Goal: Information Seeking & Learning: Learn about a topic

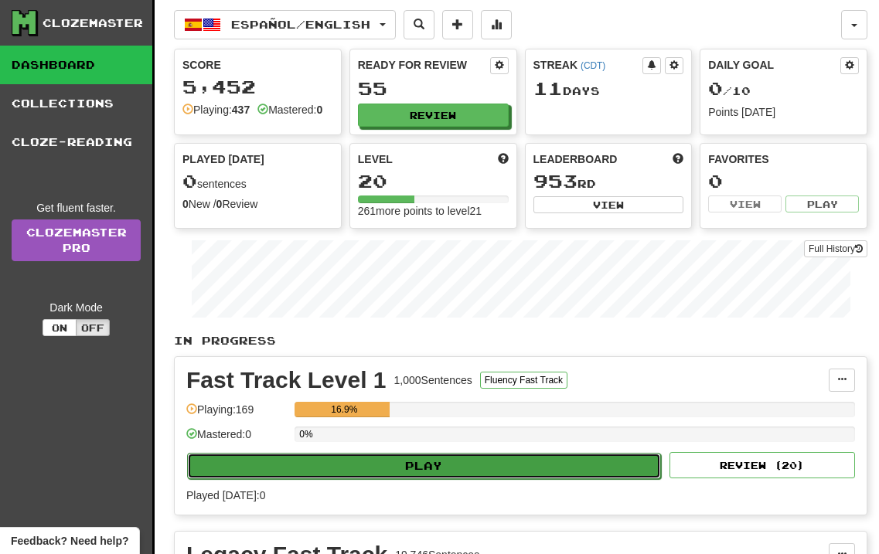
click at [431, 471] on button "Play" at bounding box center [424, 466] width 474 height 26
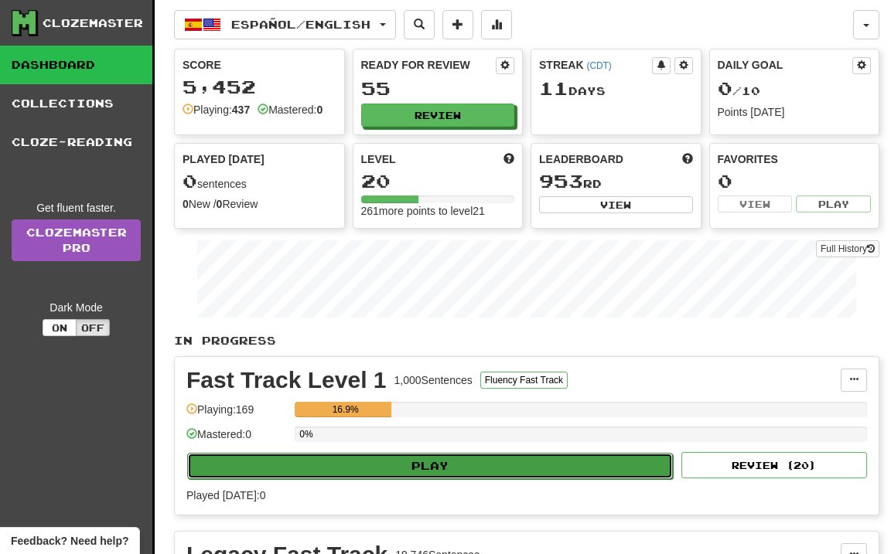
select select "**"
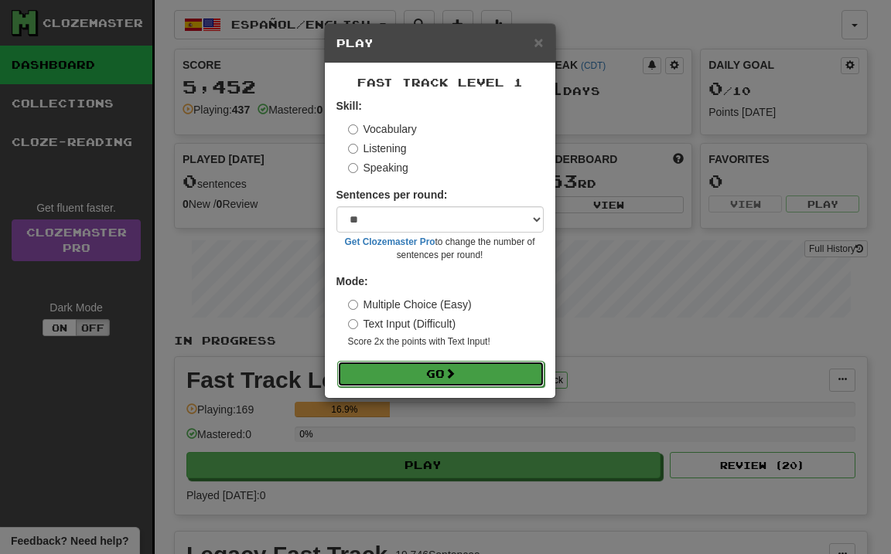
click at [446, 368] on button "Go" at bounding box center [440, 374] width 207 height 26
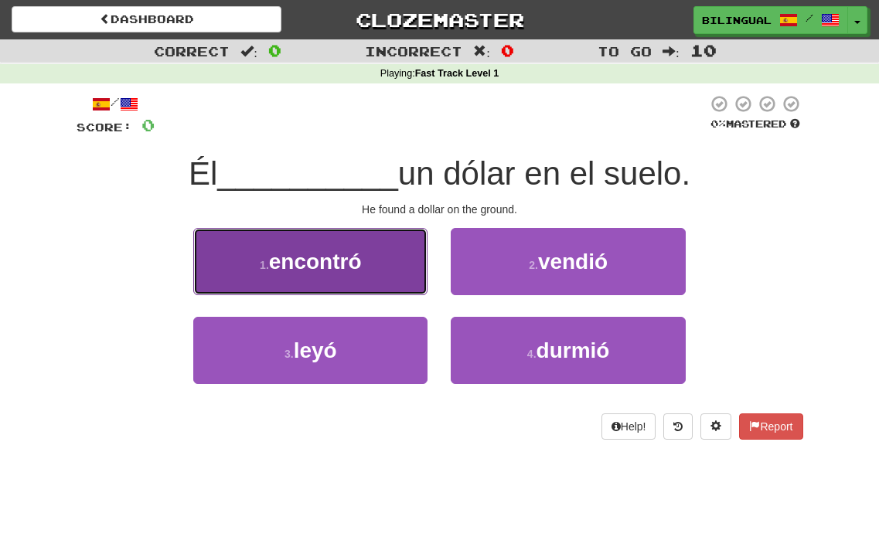
click at [393, 260] on button "1 . encontró" at bounding box center [310, 261] width 234 height 67
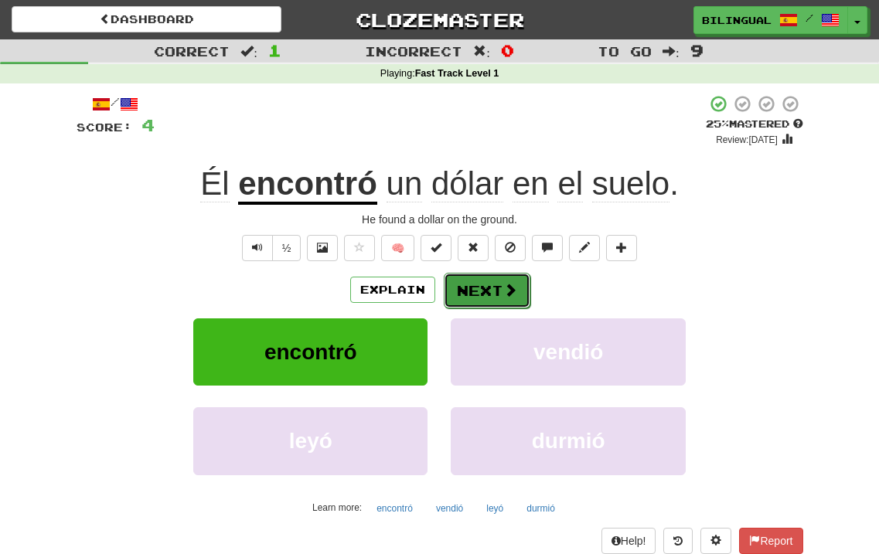
click at [474, 299] on button "Next" at bounding box center [487, 291] width 87 height 36
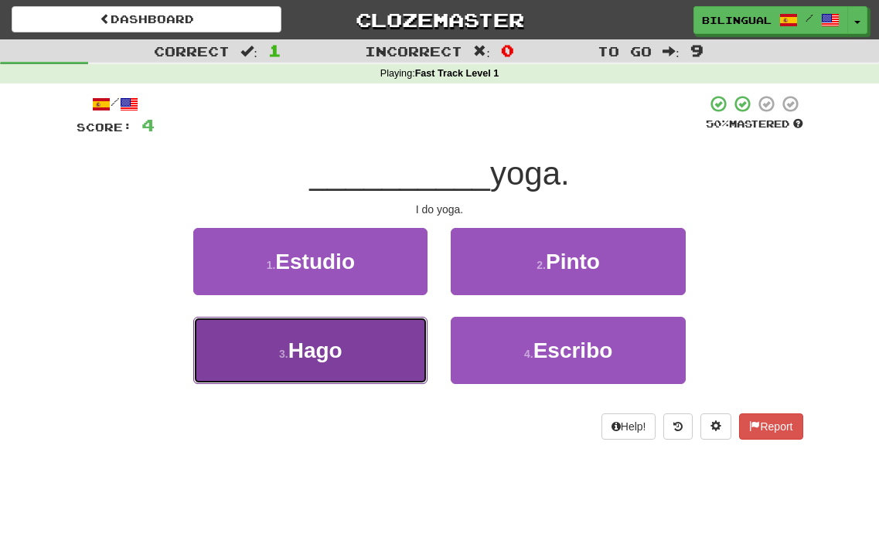
click at [375, 361] on button "3 . Hago" at bounding box center [310, 350] width 234 height 67
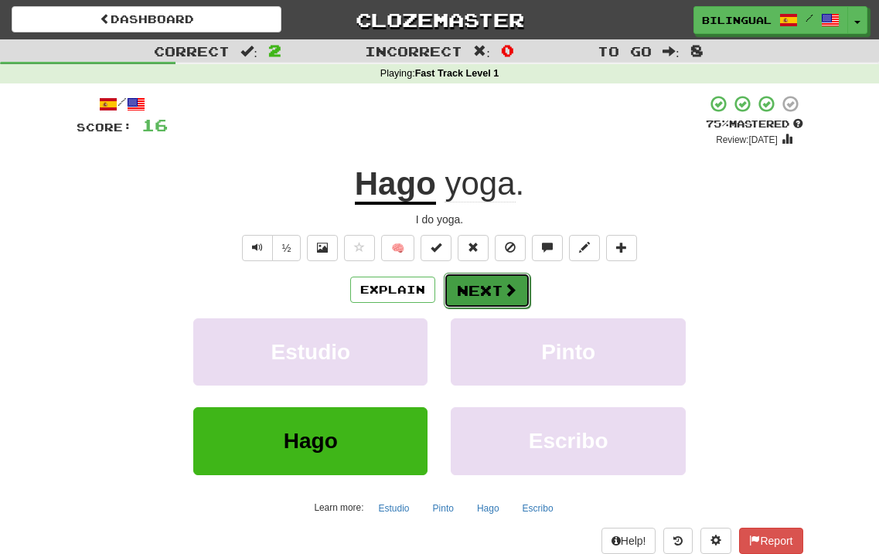
click at [461, 284] on button "Next" at bounding box center [487, 291] width 87 height 36
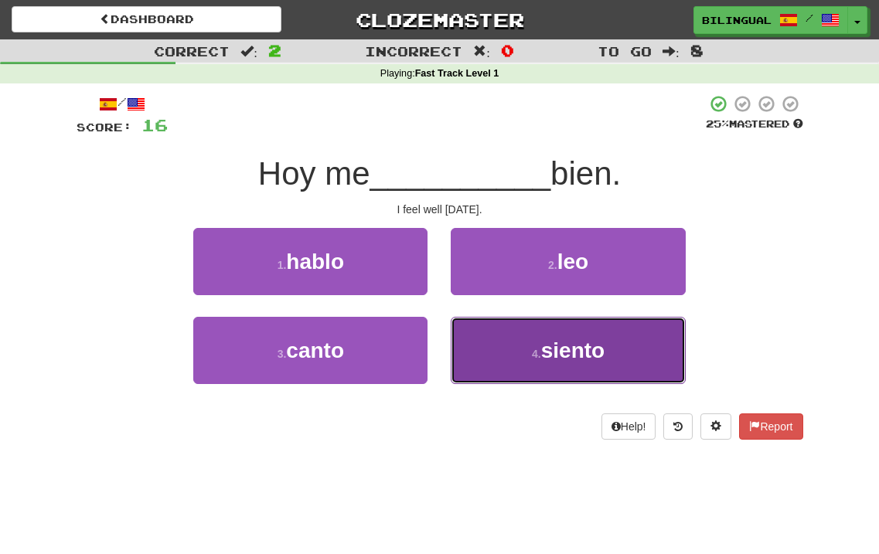
click at [519, 353] on button "4 . siento" at bounding box center [568, 350] width 234 height 67
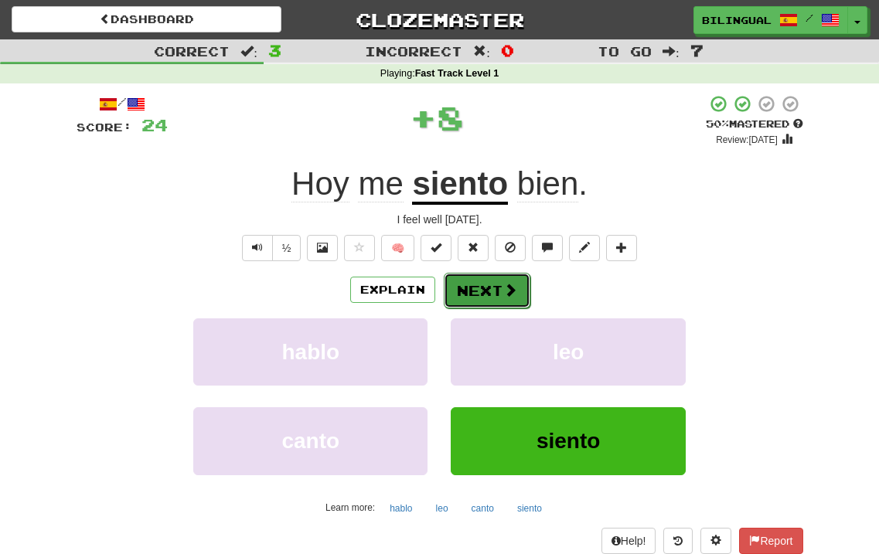
click at [485, 291] on button "Next" at bounding box center [487, 291] width 87 height 36
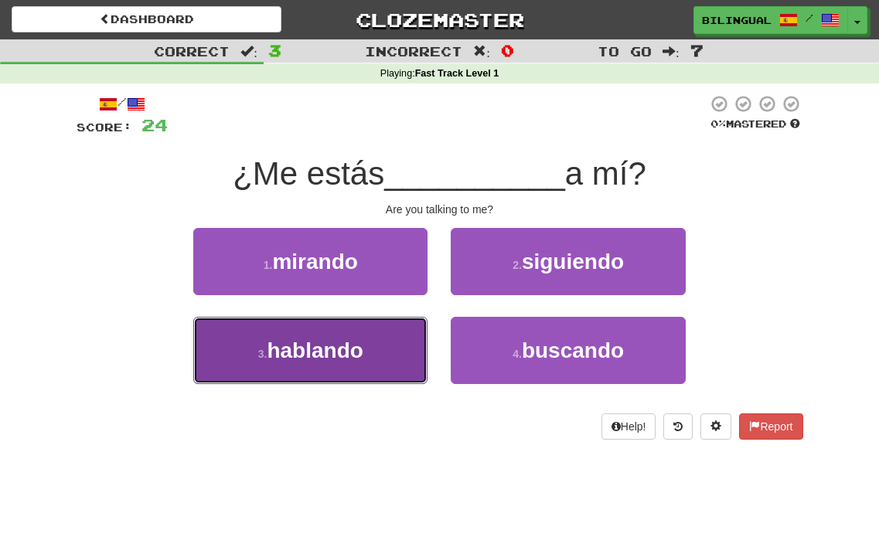
click at [380, 339] on button "3 . hablando" at bounding box center [310, 350] width 234 height 67
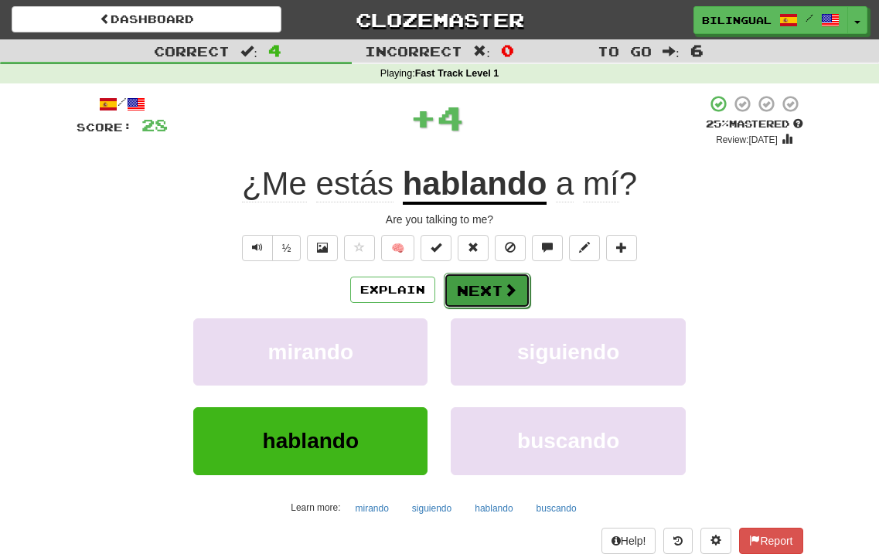
click at [496, 295] on button "Next" at bounding box center [487, 291] width 87 height 36
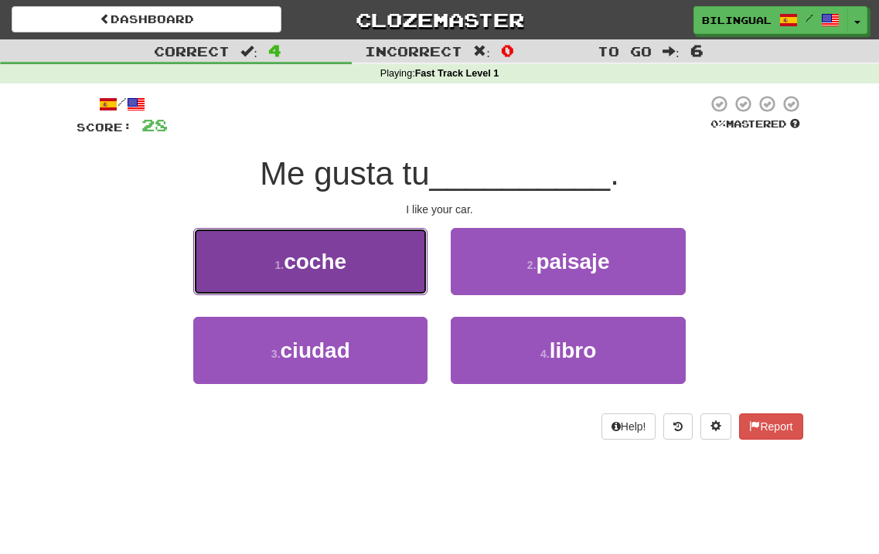
click at [383, 261] on button "1 . coche" at bounding box center [310, 261] width 234 height 67
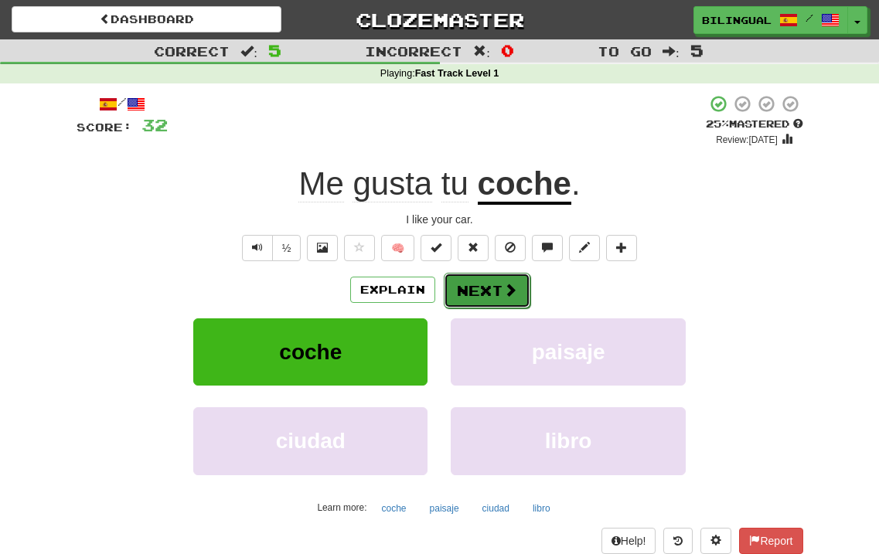
click at [472, 295] on button "Next" at bounding box center [487, 291] width 87 height 36
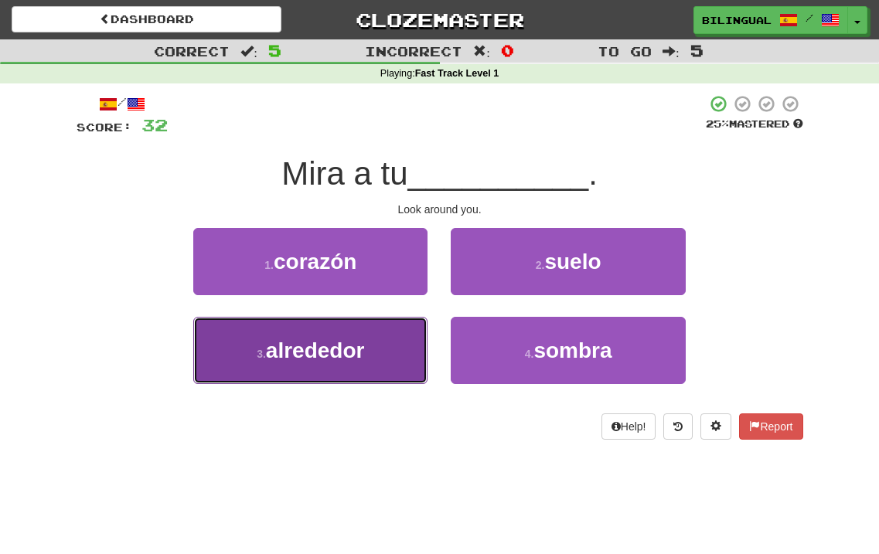
click at [367, 357] on button "3 . alrededor" at bounding box center [310, 350] width 234 height 67
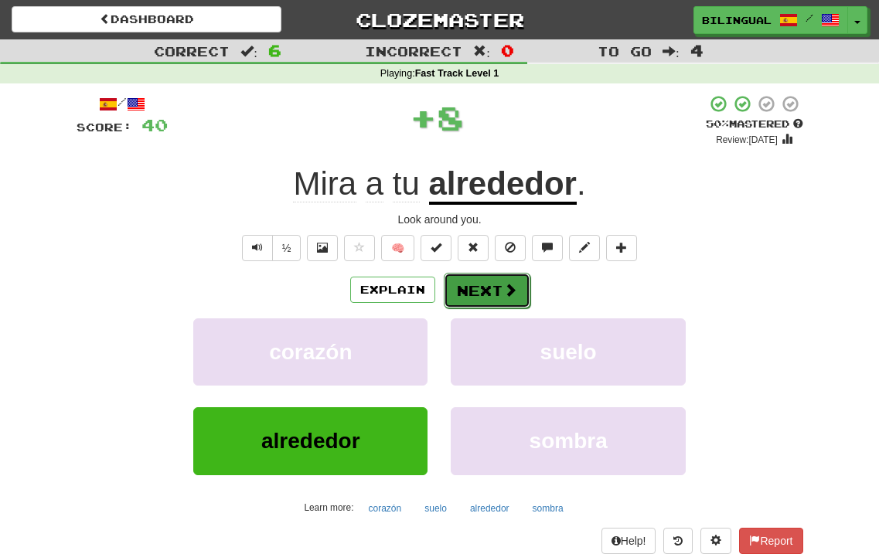
click at [468, 300] on button "Next" at bounding box center [487, 291] width 87 height 36
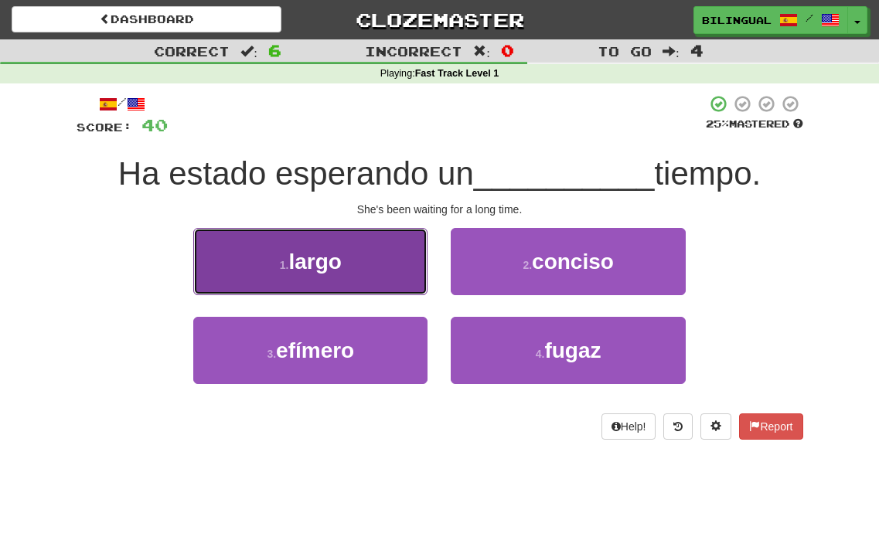
click at [395, 258] on button "1 . largo" at bounding box center [310, 261] width 234 height 67
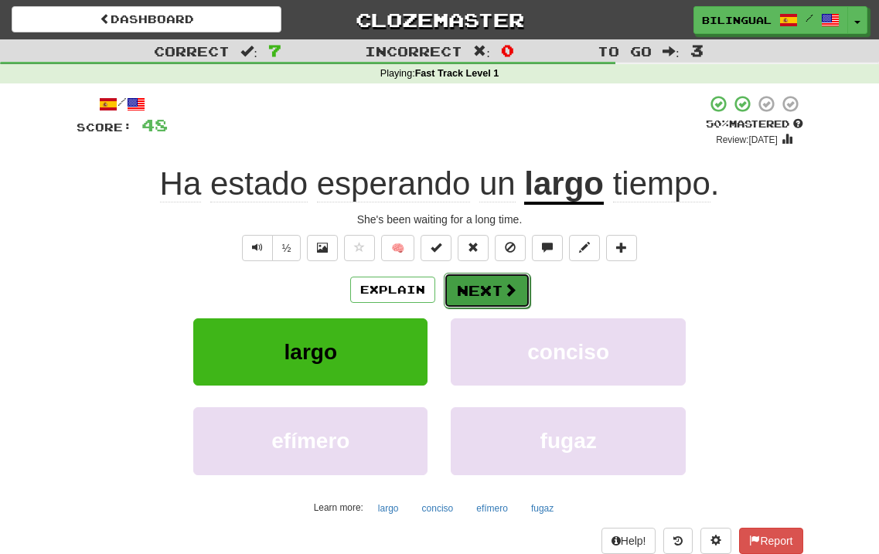
click at [473, 292] on button "Next" at bounding box center [487, 291] width 87 height 36
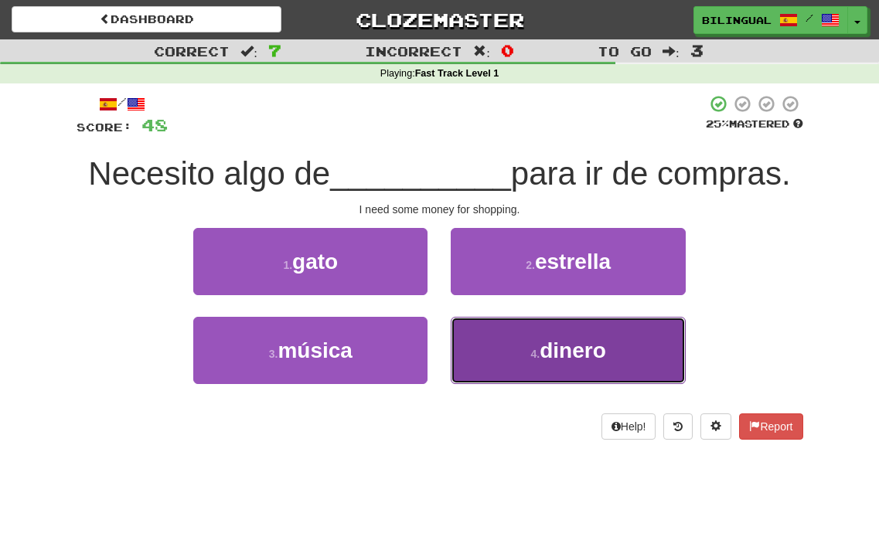
click at [525, 351] on button "4 . dinero" at bounding box center [568, 350] width 234 height 67
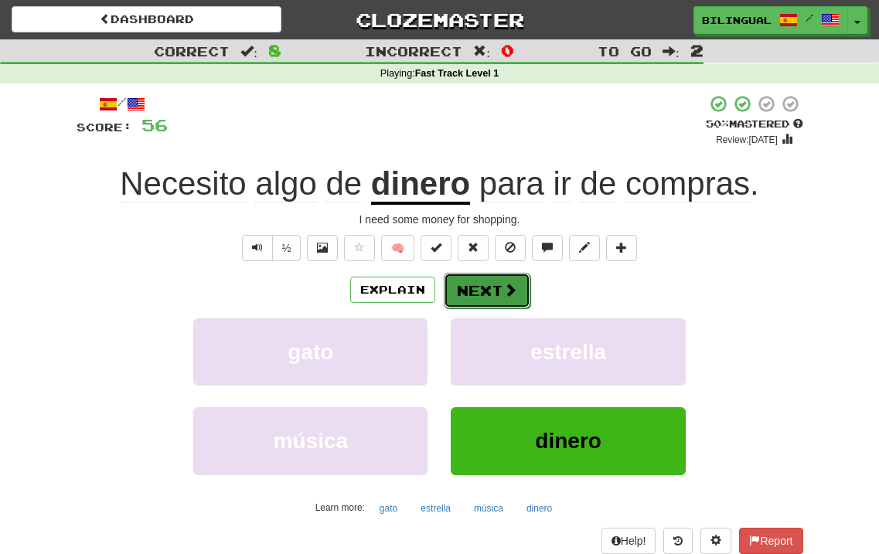
click at [499, 298] on button "Next" at bounding box center [487, 291] width 87 height 36
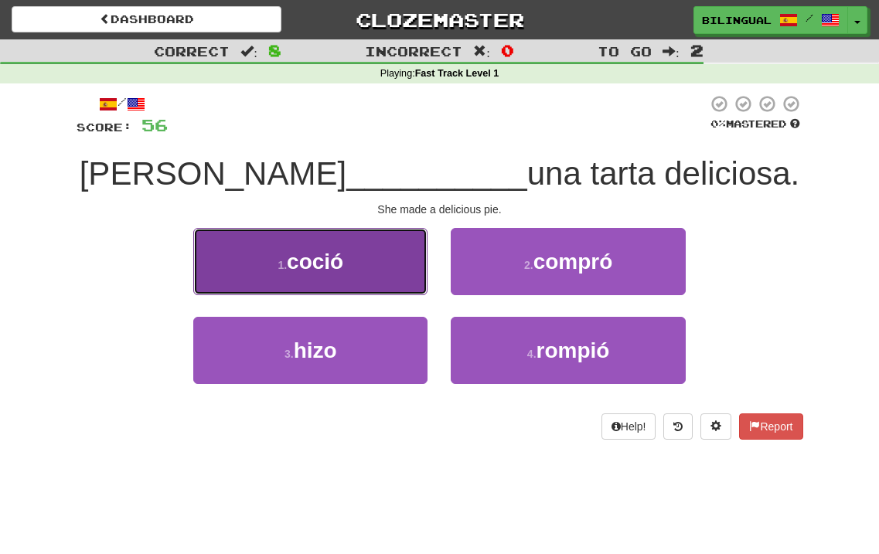
click at [346, 271] on button "1 . coció" at bounding box center [310, 261] width 234 height 67
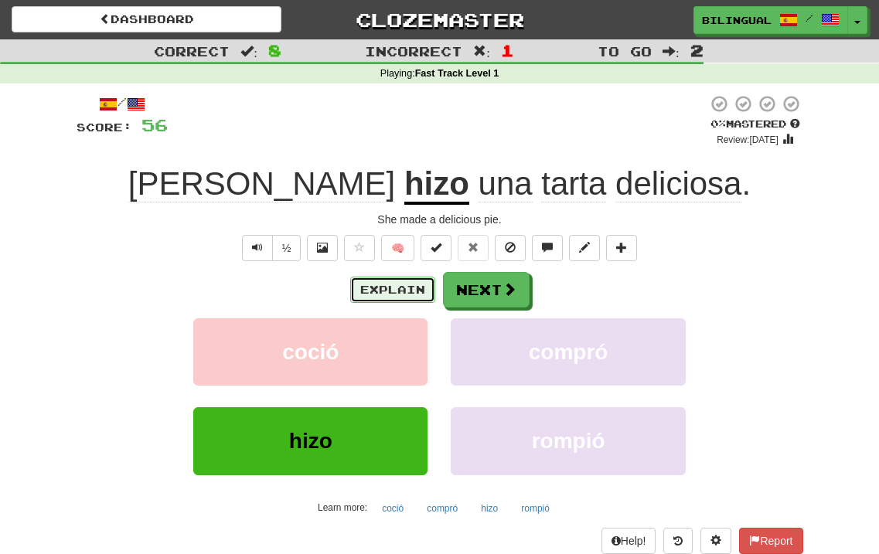
click at [385, 290] on button "Explain" at bounding box center [392, 290] width 85 height 26
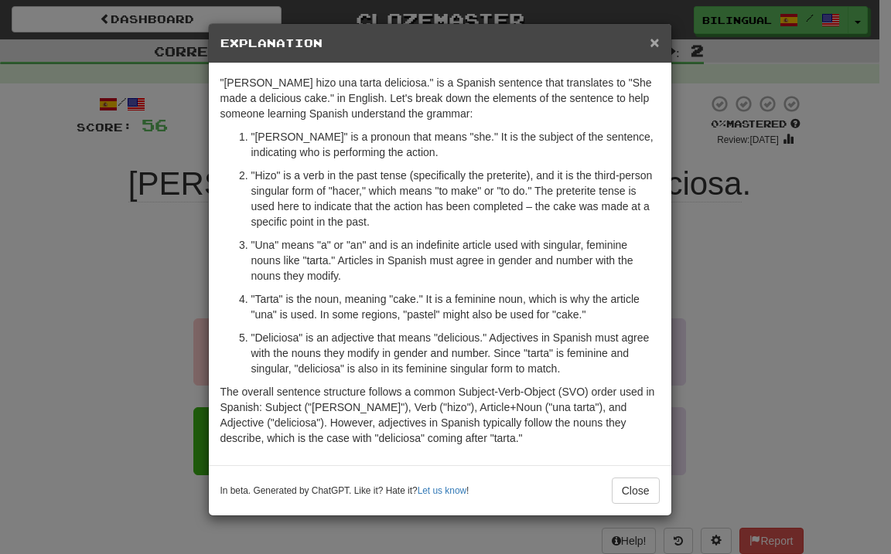
click at [652, 39] on span "×" at bounding box center [653, 42] width 9 height 18
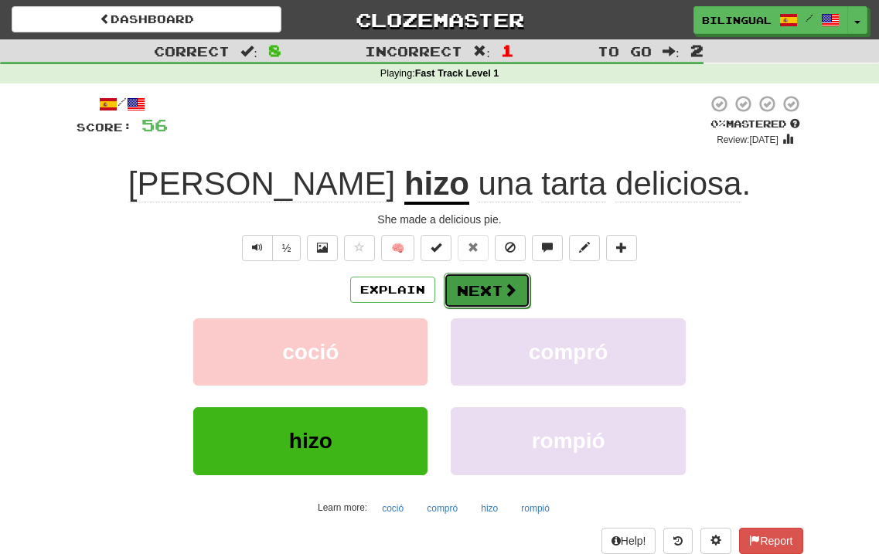
click at [482, 289] on button "Next" at bounding box center [487, 291] width 87 height 36
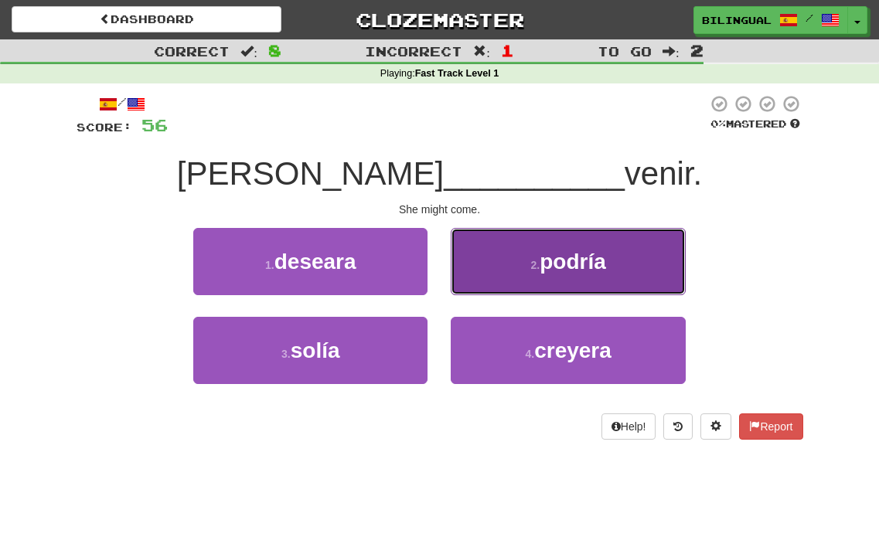
click at [565, 267] on span "podría" at bounding box center [573, 262] width 66 height 24
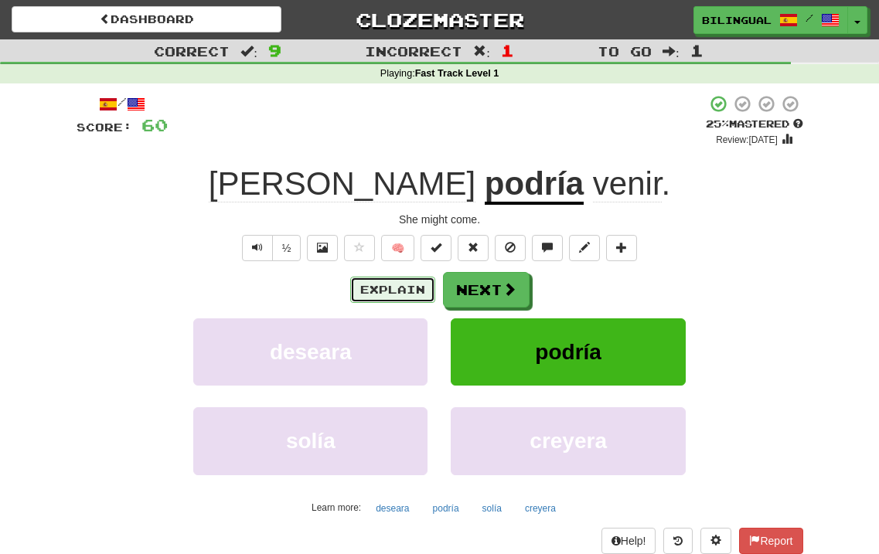
click at [408, 287] on button "Explain" at bounding box center [392, 290] width 85 height 26
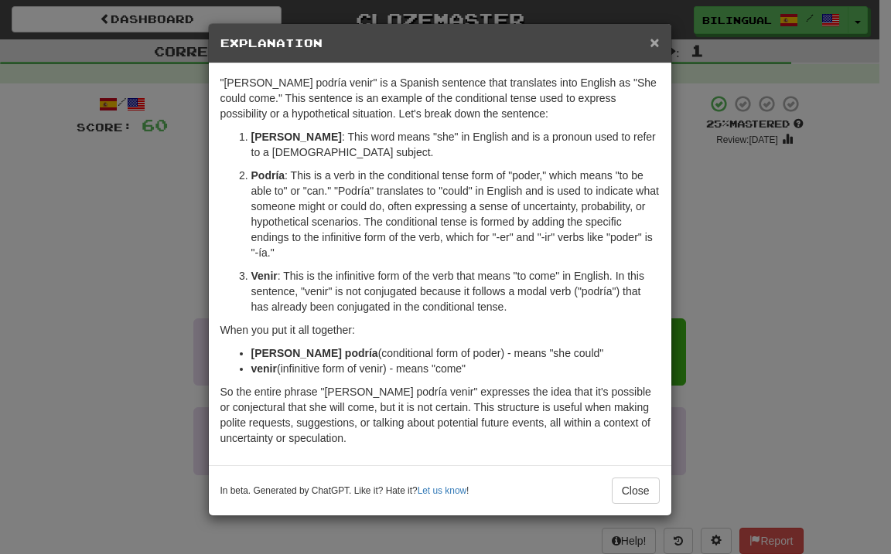
click at [652, 43] on span "×" at bounding box center [653, 42] width 9 height 18
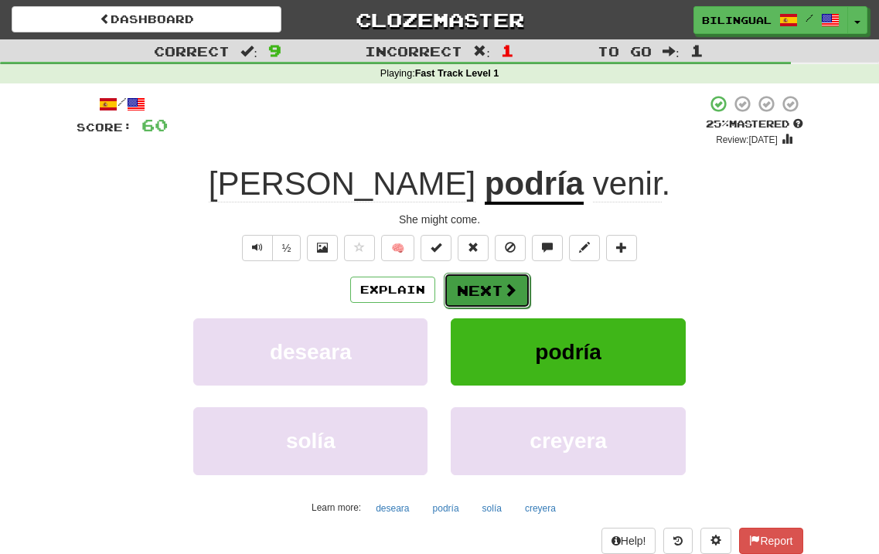
click at [507, 284] on span at bounding box center [510, 290] width 14 height 14
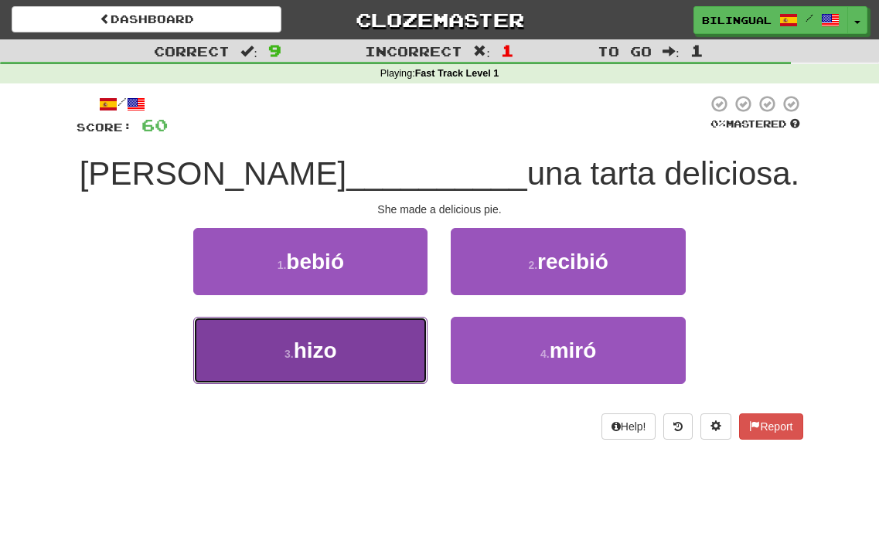
click at [378, 344] on button "3 . hizo" at bounding box center [310, 350] width 234 height 67
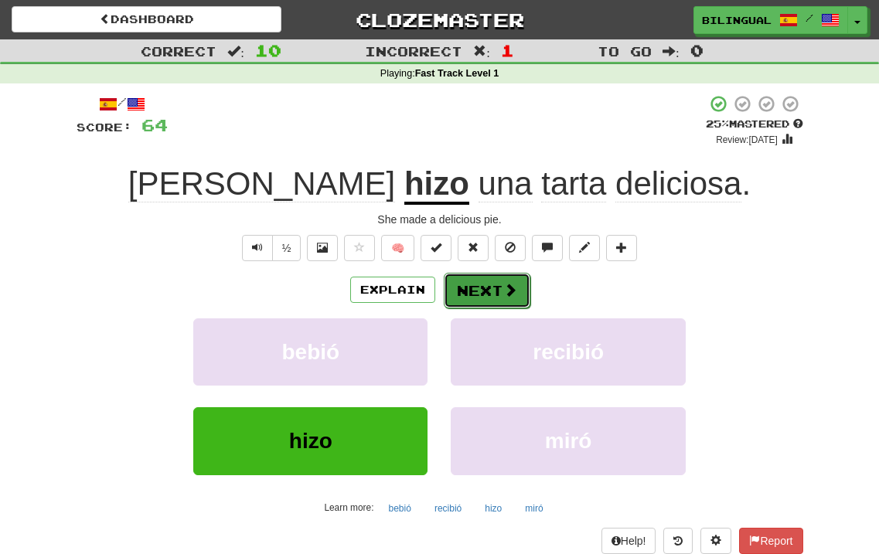
click at [496, 288] on button "Next" at bounding box center [487, 291] width 87 height 36
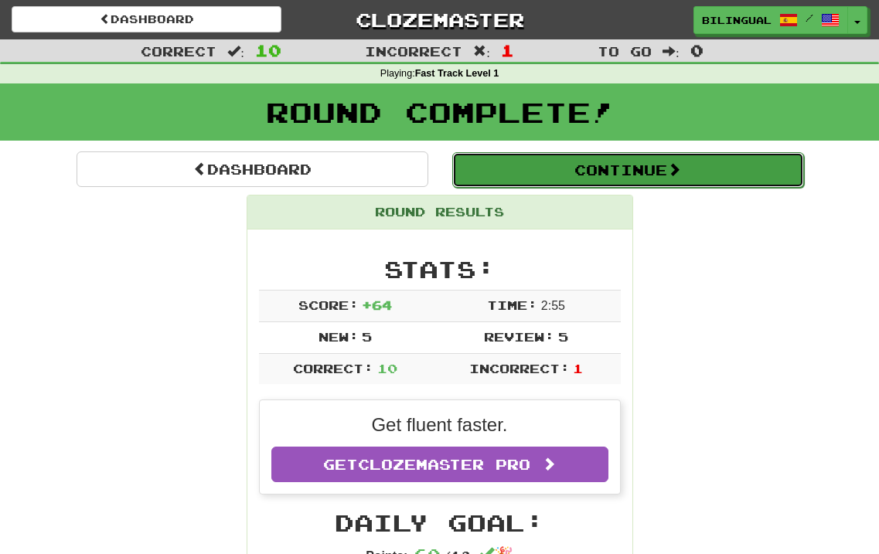
click at [533, 169] on button "Continue" at bounding box center [628, 170] width 352 height 36
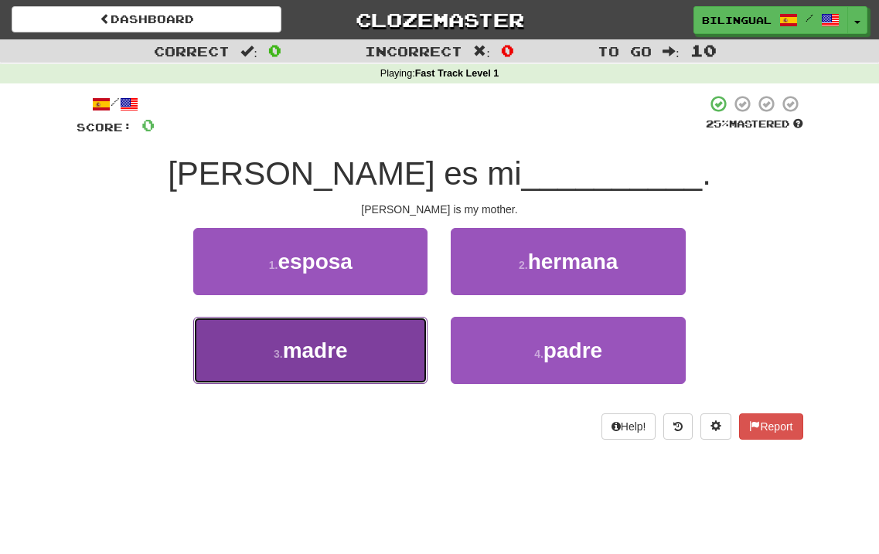
click at [391, 349] on button "3 . madre" at bounding box center [310, 350] width 234 height 67
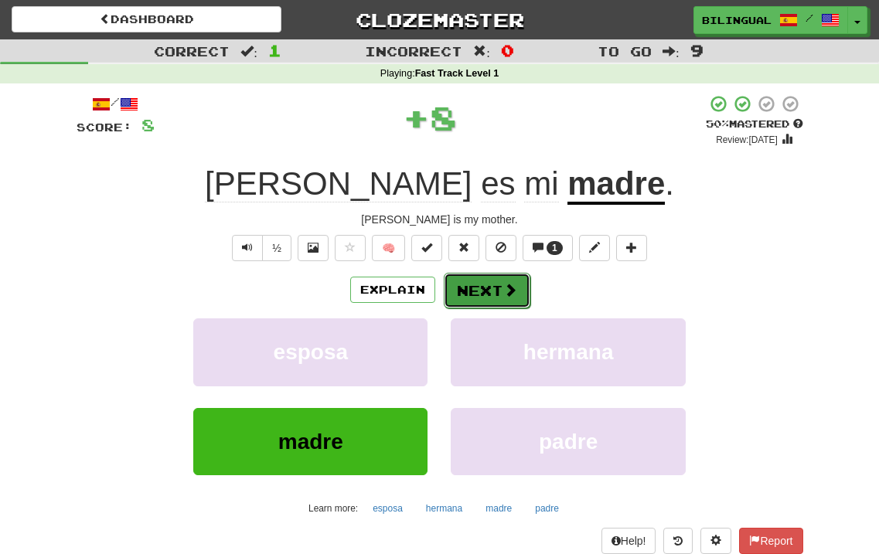
click at [482, 285] on button "Next" at bounding box center [487, 291] width 87 height 36
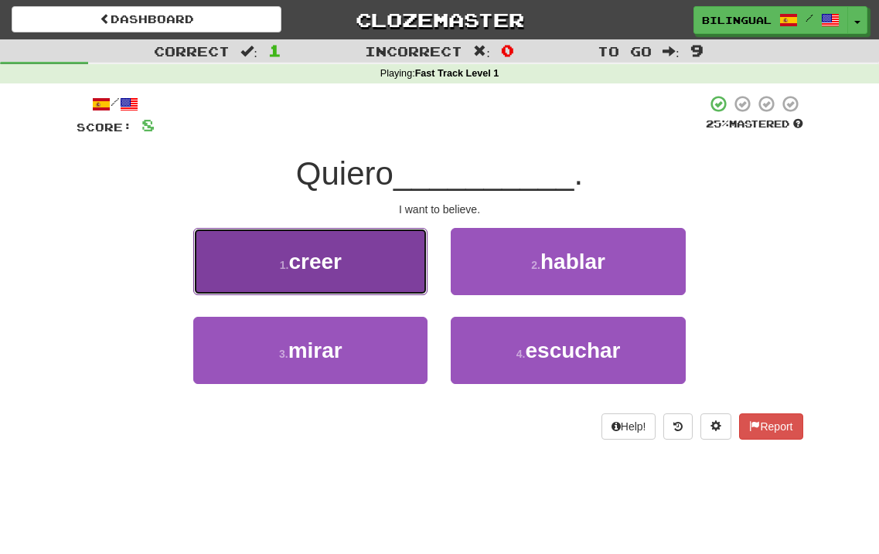
click at [383, 258] on button "1 . creer" at bounding box center [310, 261] width 234 height 67
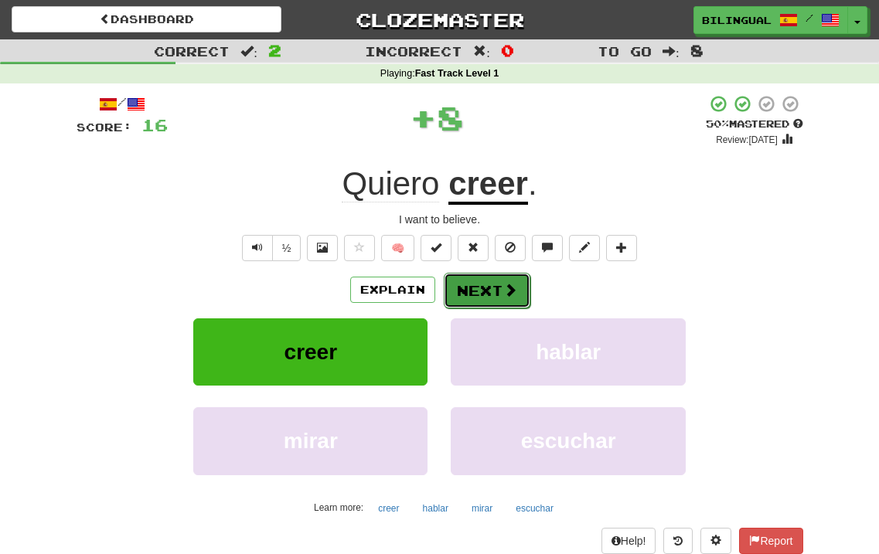
click at [469, 288] on button "Next" at bounding box center [487, 291] width 87 height 36
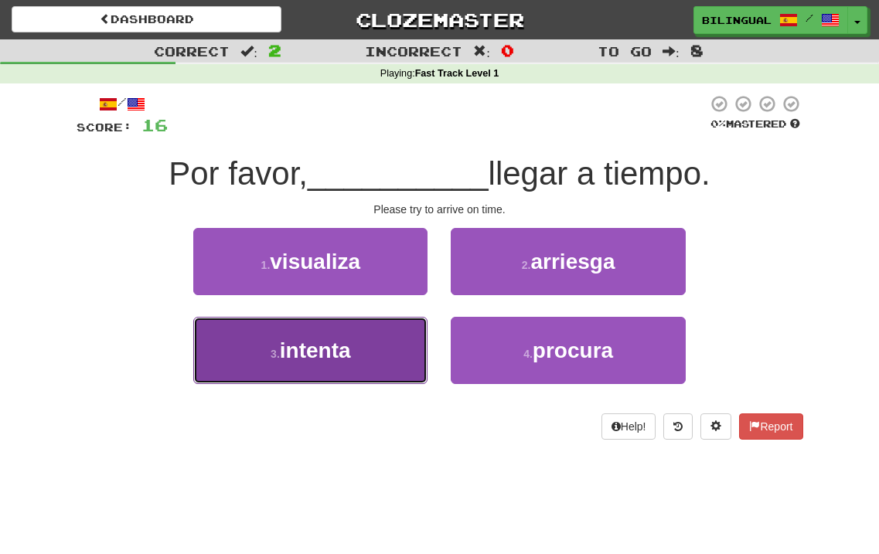
click at [349, 346] on span "intenta" at bounding box center [315, 351] width 71 height 24
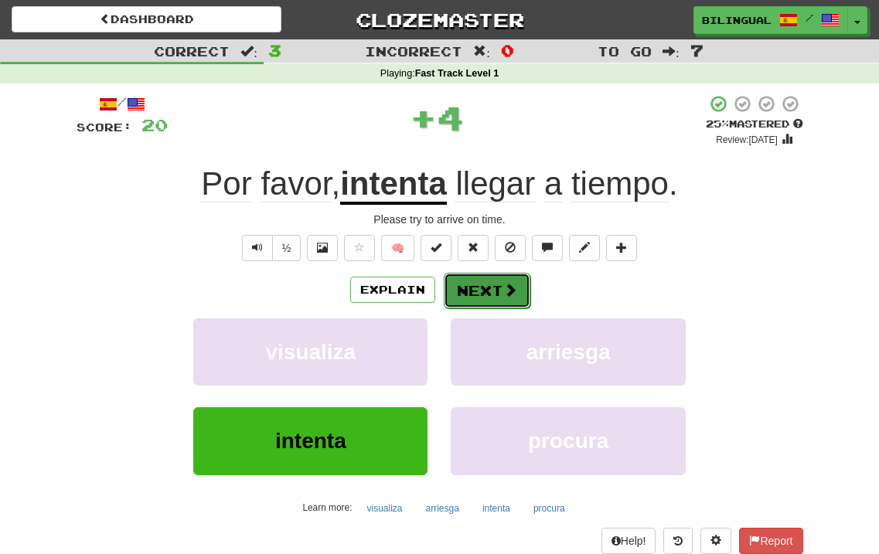
click at [485, 285] on button "Next" at bounding box center [487, 291] width 87 height 36
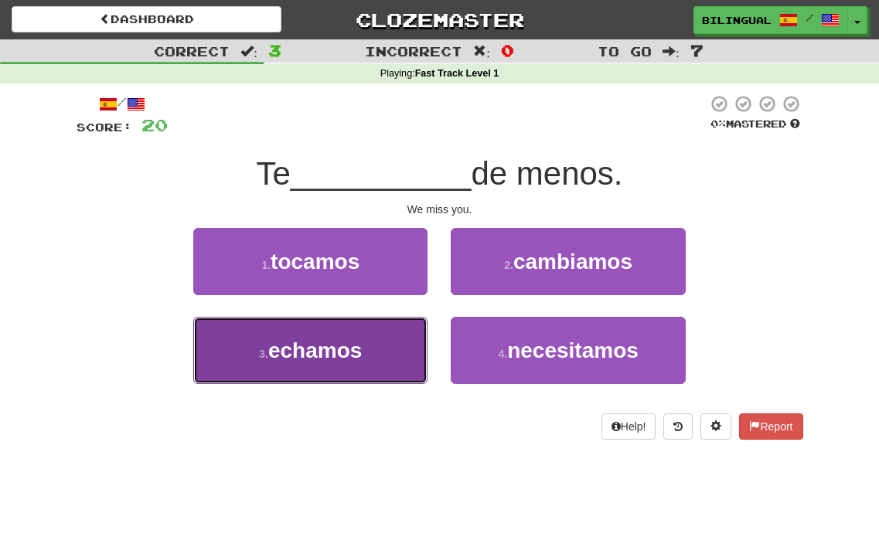
click at [370, 346] on button "3 . echamos" at bounding box center [310, 350] width 234 height 67
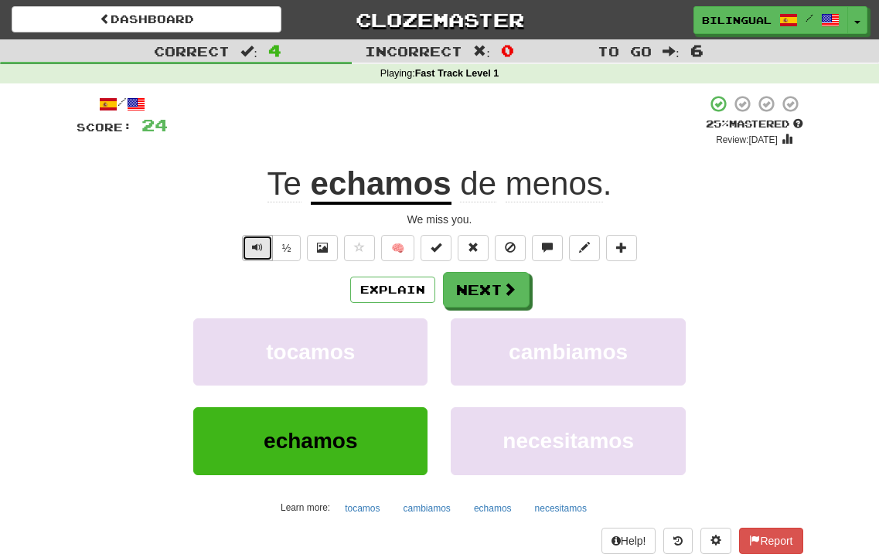
click at [255, 247] on span "Text-to-speech controls" at bounding box center [257, 247] width 11 height 11
click at [469, 287] on button "Next" at bounding box center [487, 291] width 87 height 36
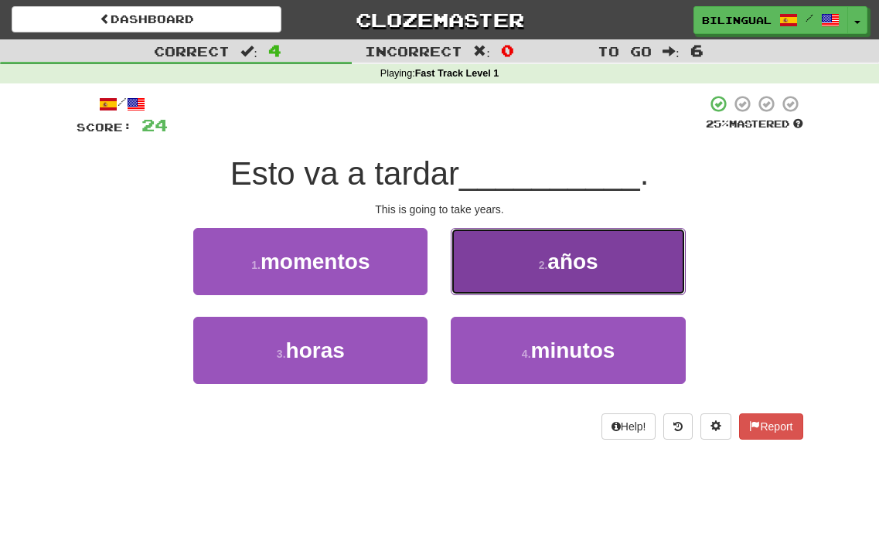
click at [518, 270] on button "2 . años" at bounding box center [568, 261] width 234 height 67
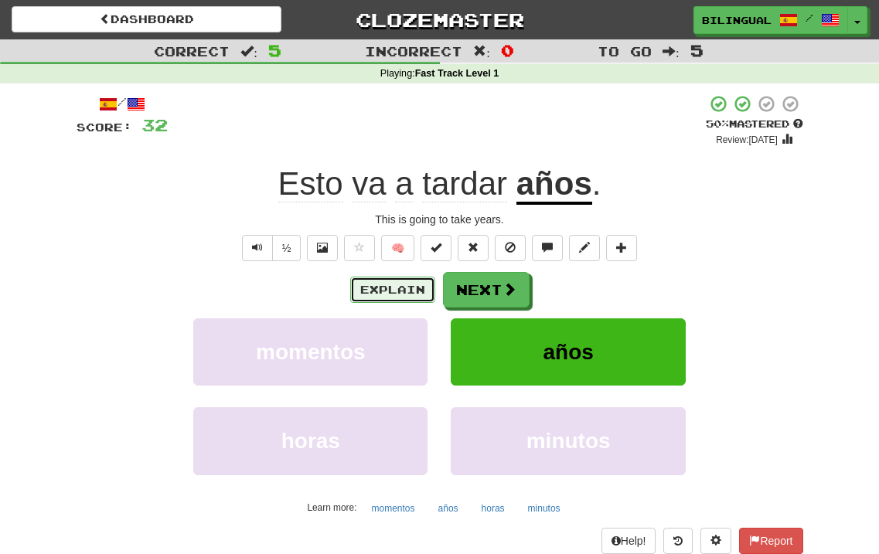
click at [404, 293] on button "Explain" at bounding box center [392, 290] width 85 height 26
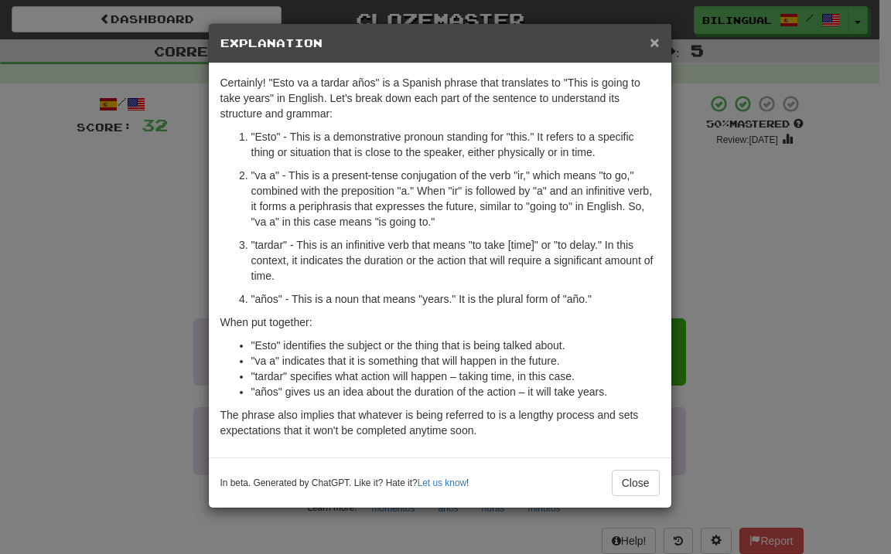
click at [652, 48] on span "×" at bounding box center [653, 42] width 9 height 18
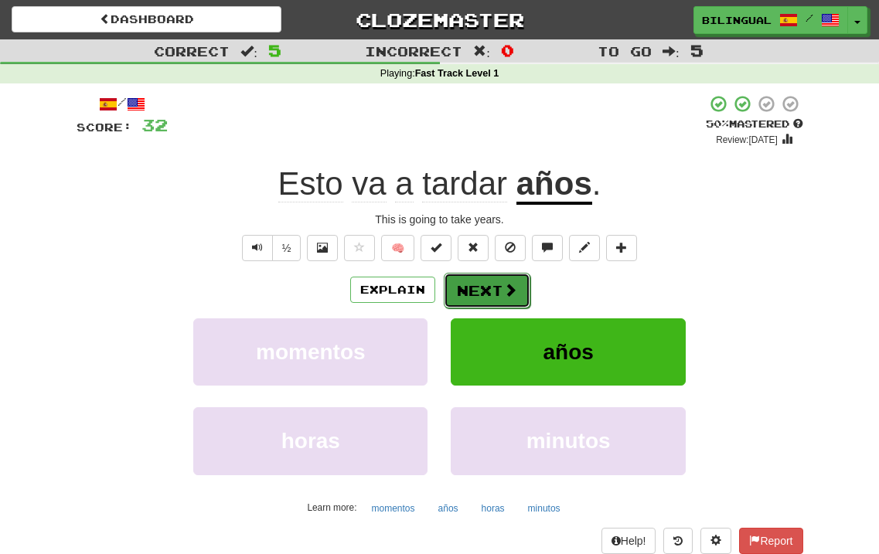
click at [486, 288] on button "Next" at bounding box center [487, 291] width 87 height 36
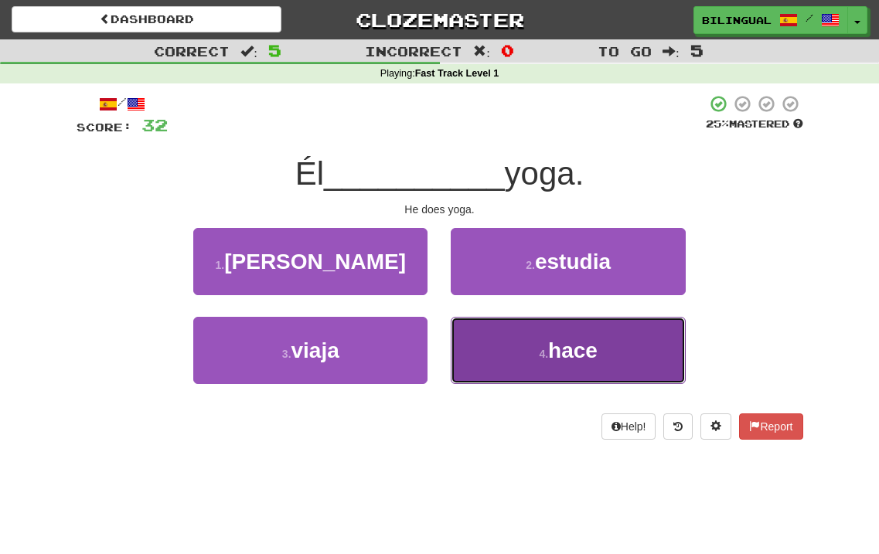
click at [504, 346] on button "4 . hace" at bounding box center [568, 350] width 234 height 67
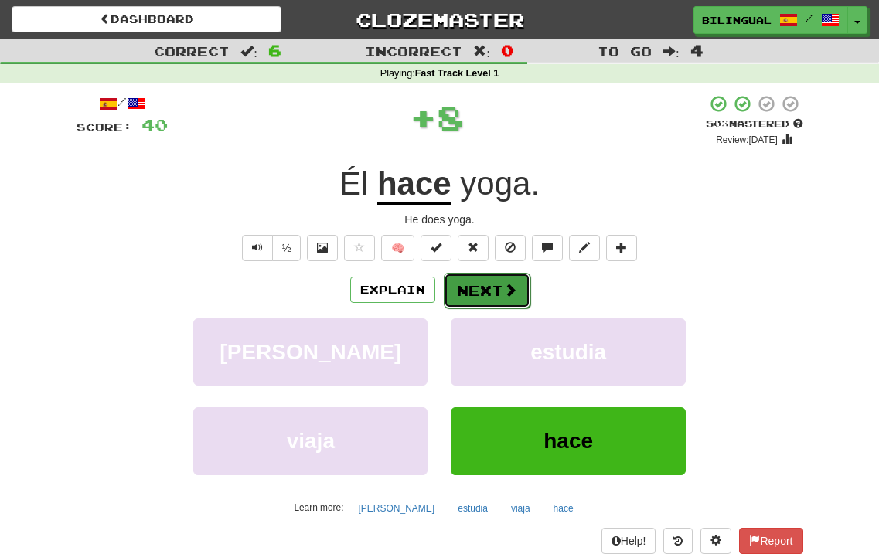
click at [475, 295] on button "Next" at bounding box center [487, 291] width 87 height 36
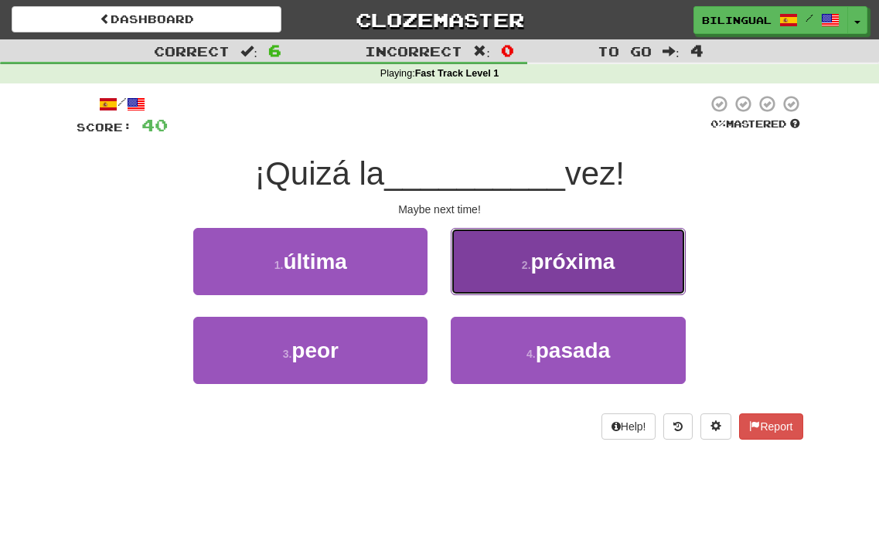
click at [516, 266] on button "2 . próxima" at bounding box center [568, 261] width 234 height 67
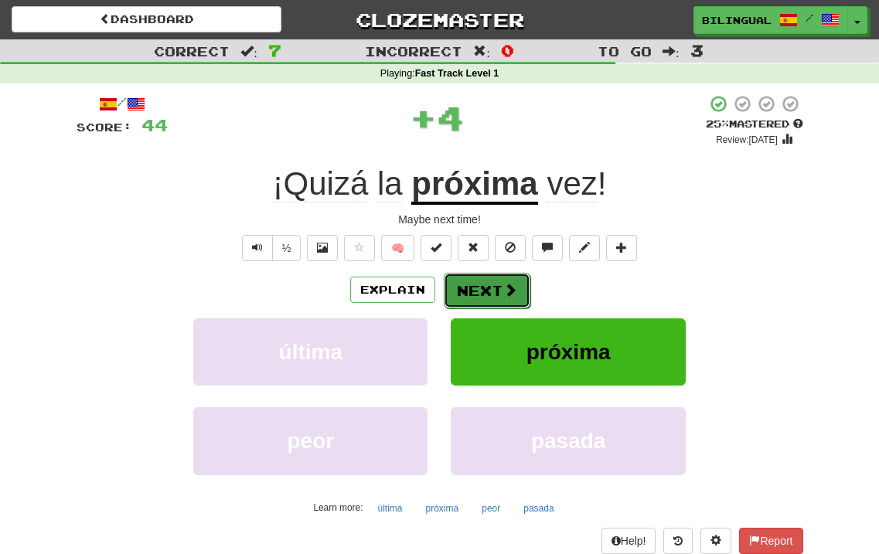
click at [495, 287] on button "Next" at bounding box center [487, 291] width 87 height 36
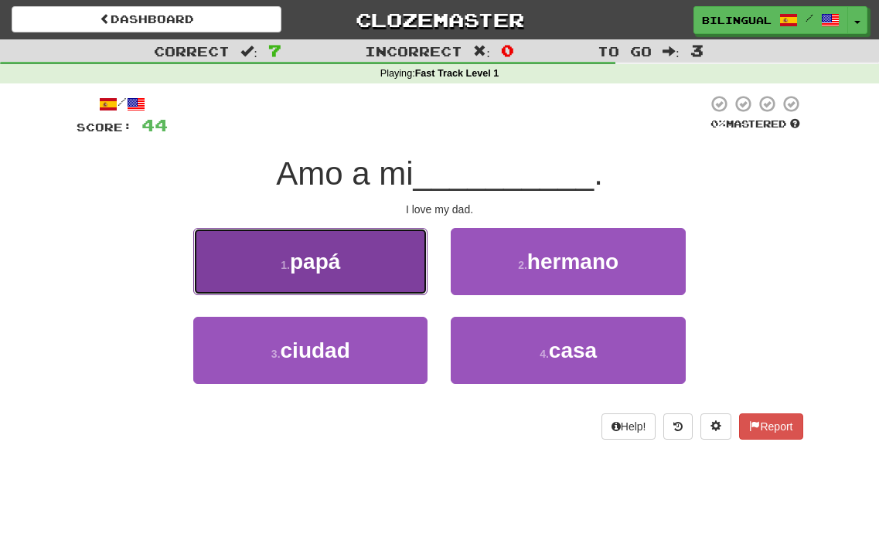
click at [383, 258] on button "1 . papá" at bounding box center [310, 261] width 234 height 67
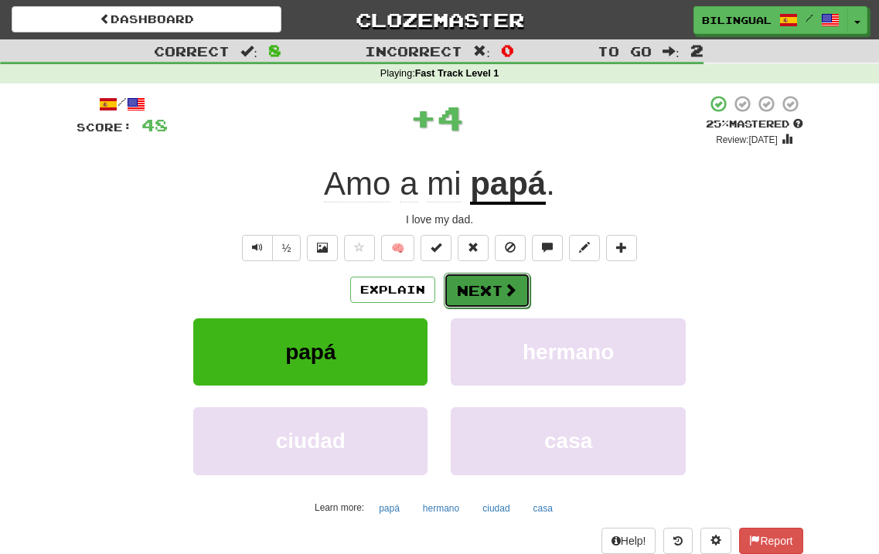
click at [469, 284] on button "Next" at bounding box center [487, 291] width 87 height 36
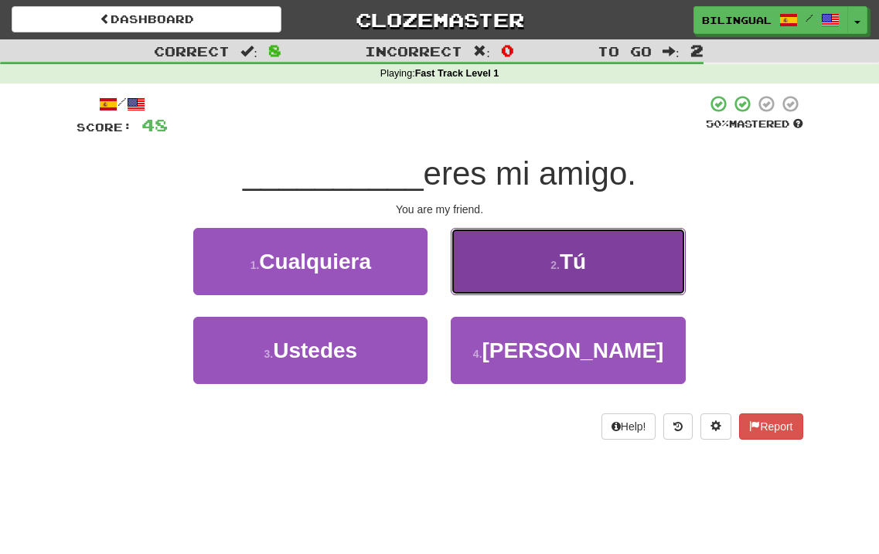
click at [519, 274] on button "2 . Tú" at bounding box center [568, 261] width 234 height 67
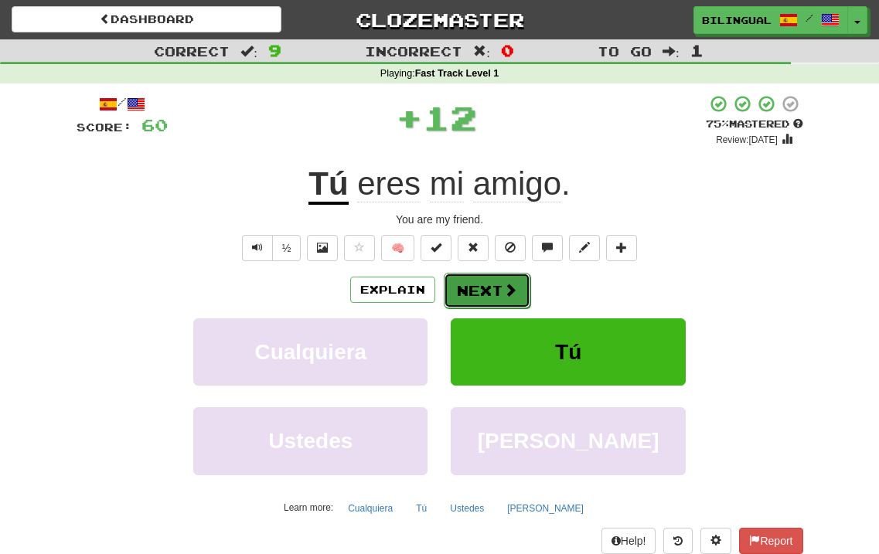
click at [503, 283] on span at bounding box center [510, 290] width 14 height 14
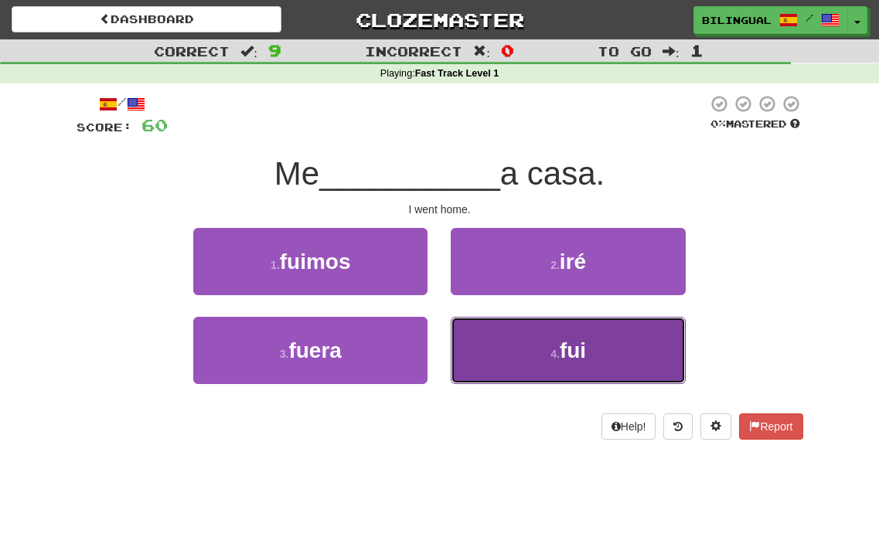
click at [531, 343] on button "4 . fui" at bounding box center [568, 350] width 234 height 67
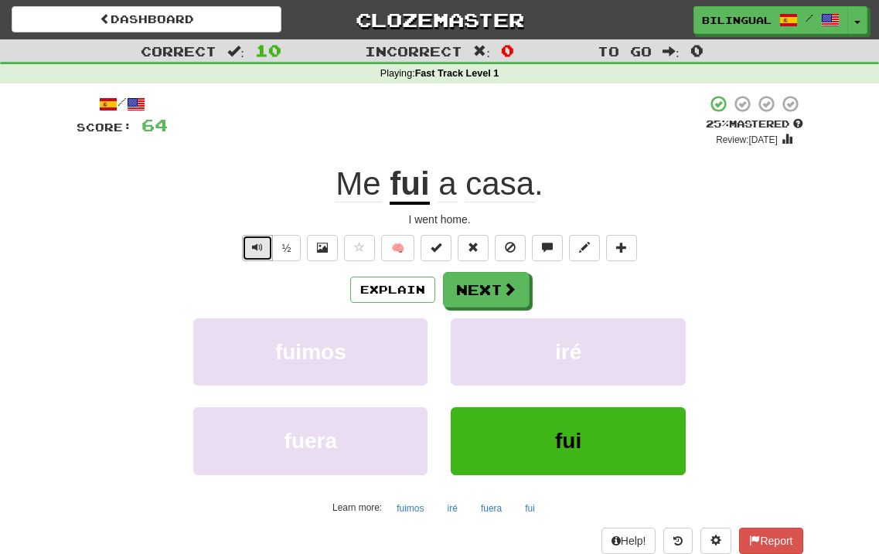
click at [260, 244] on span "Text-to-speech controls" at bounding box center [257, 247] width 11 height 11
click at [462, 296] on button "Next" at bounding box center [487, 291] width 87 height 36
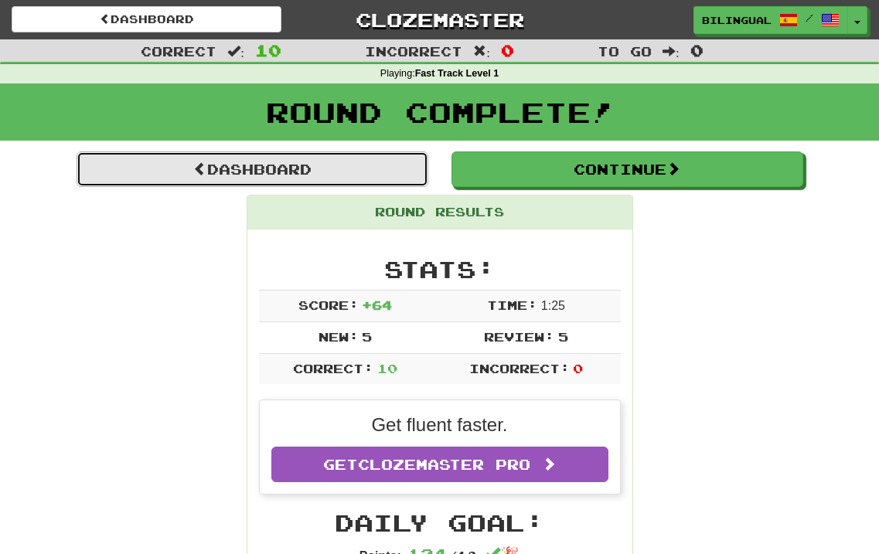
click at [274, 176] on link "Dashboard" at bounding box center [253, 170] width 352 height 36
